Goal: Information Seeking & Learning: Understand process/instructions

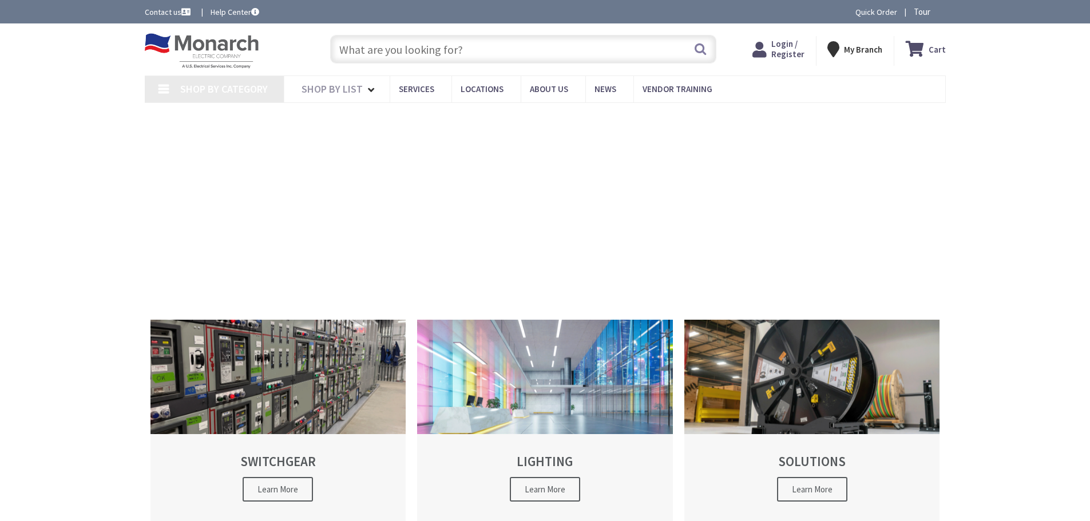
type input "[GEOGRAPHIC_DATA], [GEOGRAPHIC_DATA]"
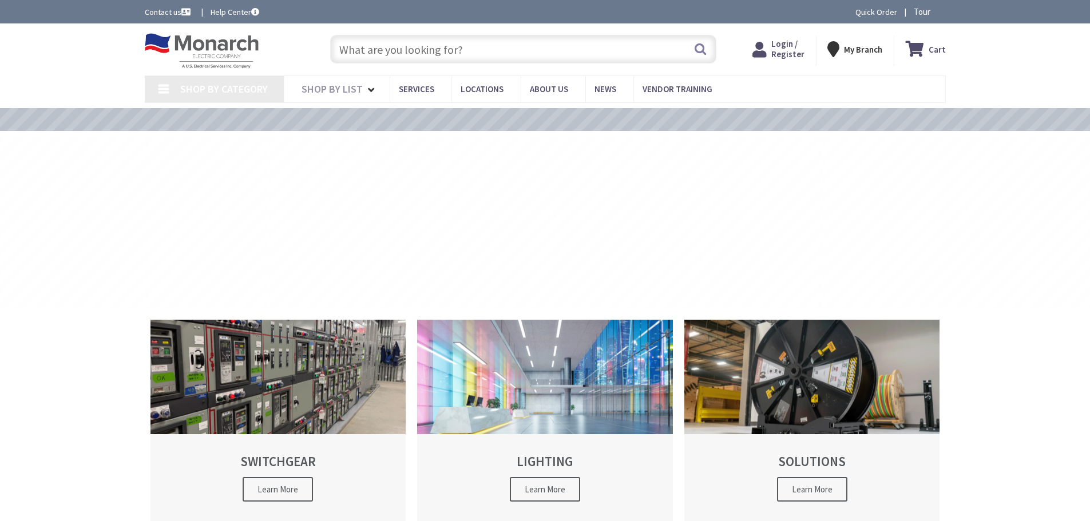
click at [408, 46] on input "text" at bounding box center [523, 49] width 386 height 29
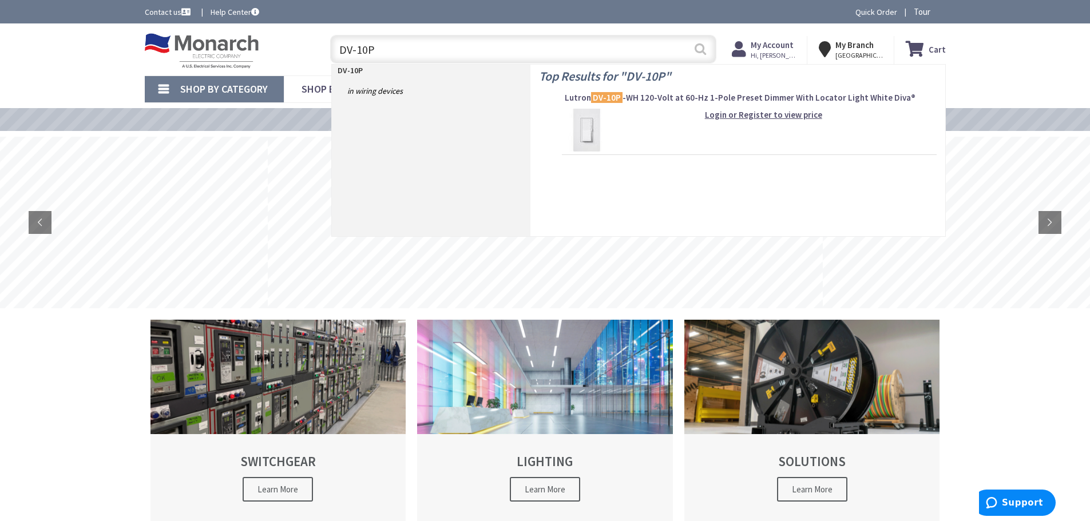
type input "DV-10P"
click at [701, 45] on button "Search" at bounding box center [700, 49] width 15 height 26
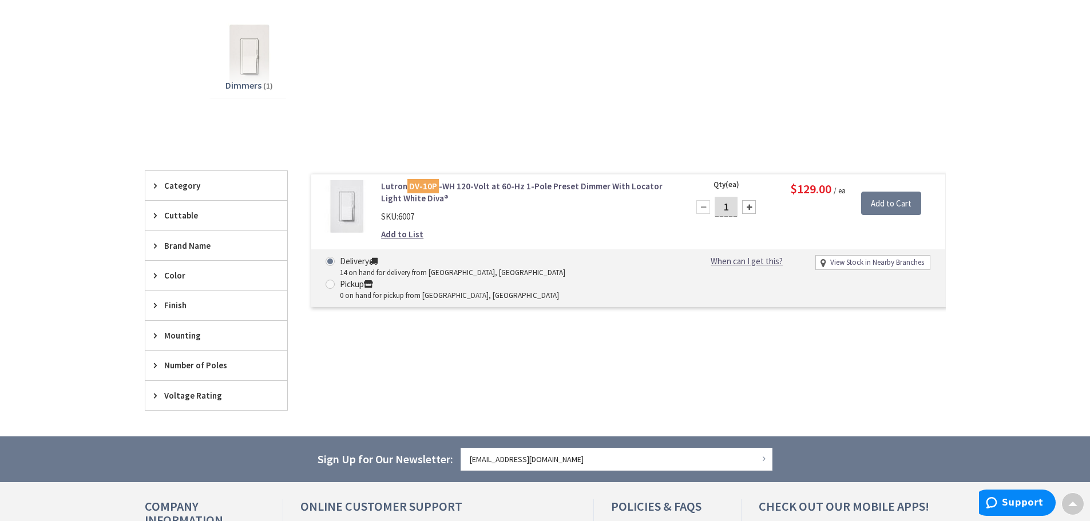
scroll to position [173, 0]
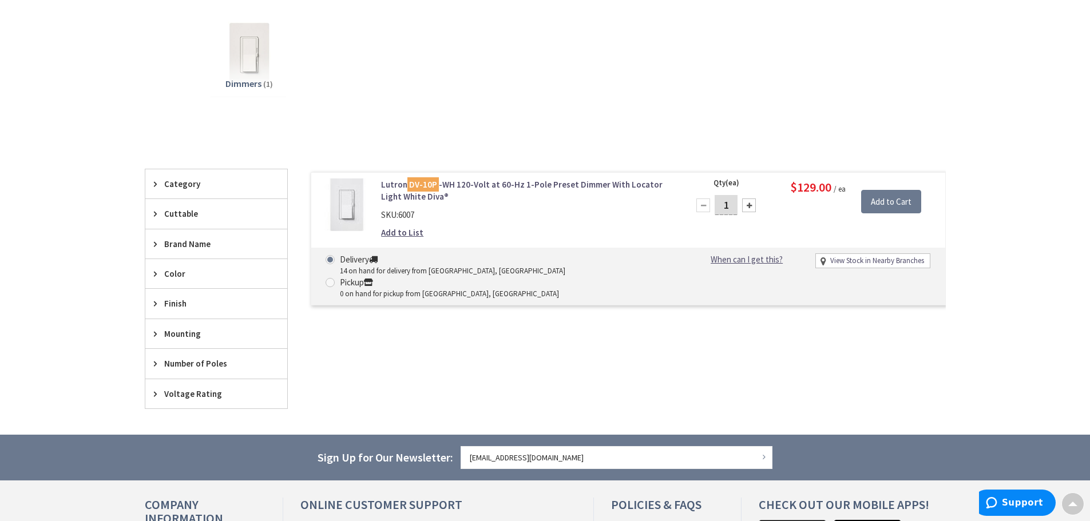
click at [429, 188] on mark "DV-10P" at bounding box center [422, 184] width 31 height 14
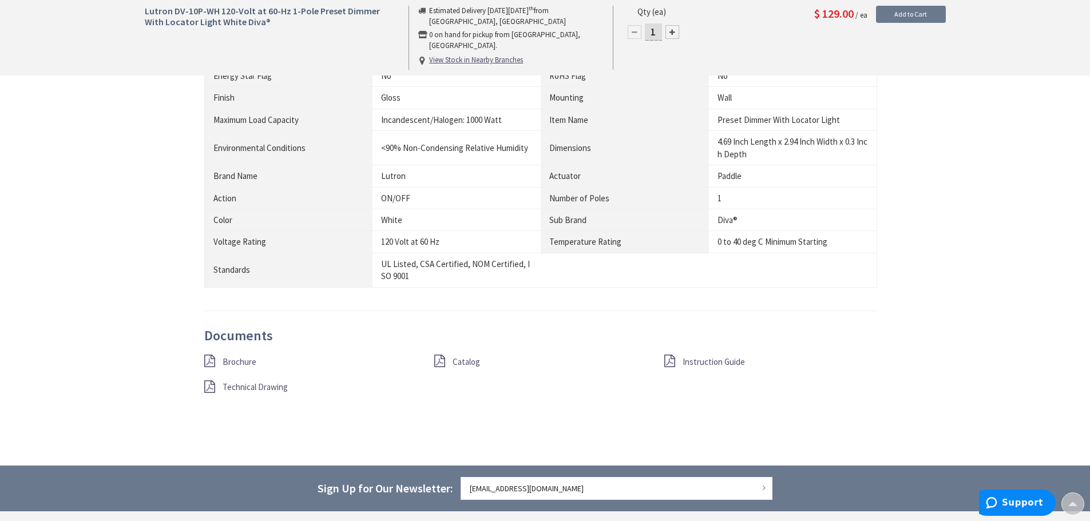
scroll to position [746, 0]
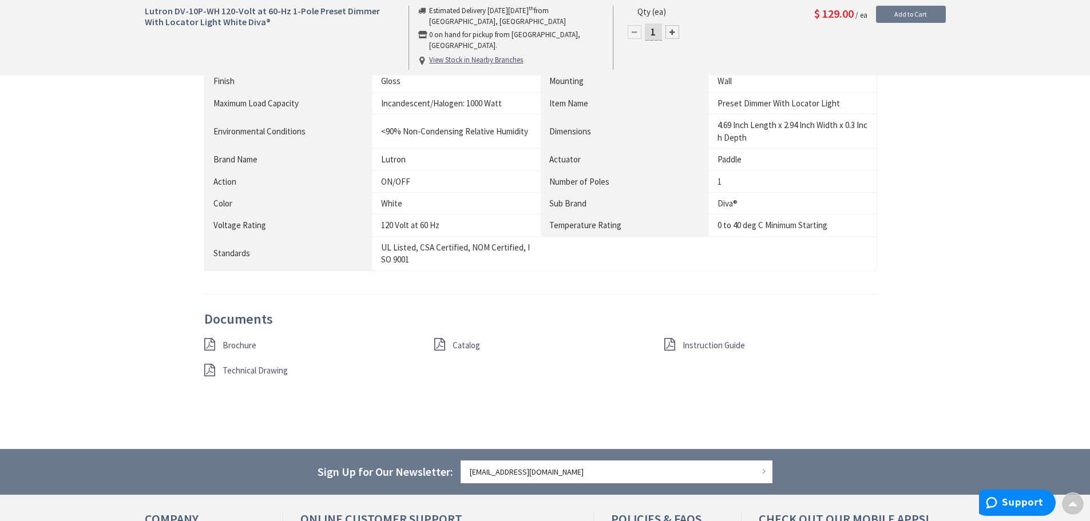
click at [686, 342] on span "Instruction Guide" at bounding box center [714, 345] width 62 height 11
